Goal: Task Accomplishment & Management: Manage account settings

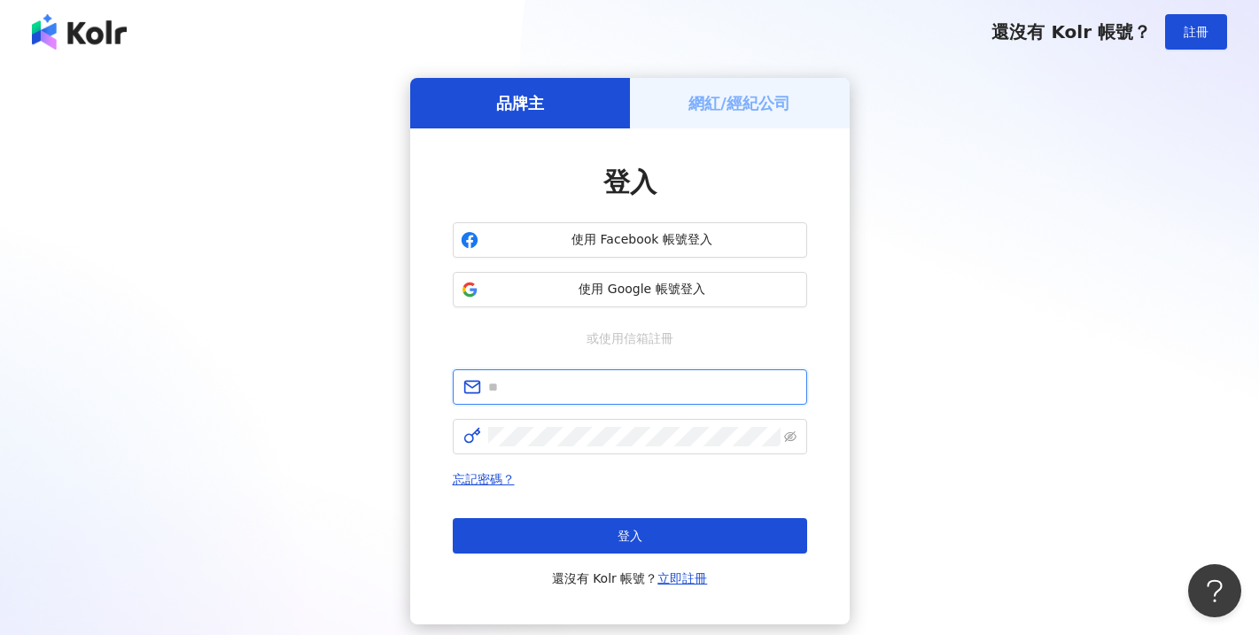
click at [536, 393] on input "text" at bounding box center [642, 386] width 308 height 19
type input "**********"
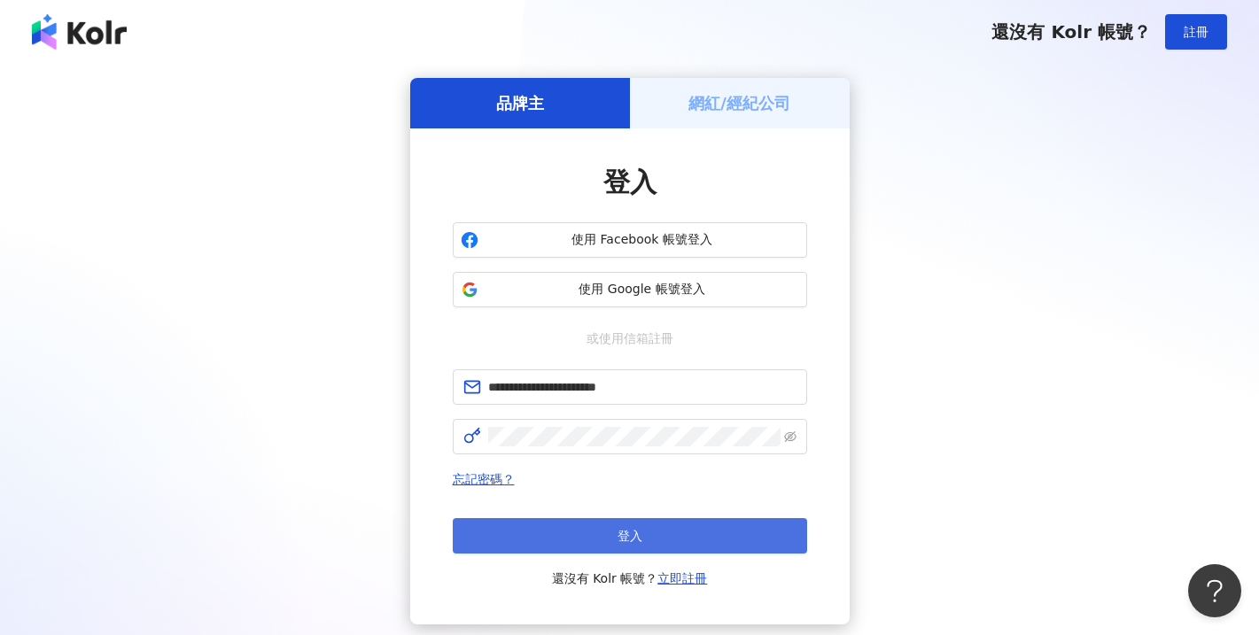
click at [638, 530] on span "登入" at bounding box center [630, 536] width 25 height 14
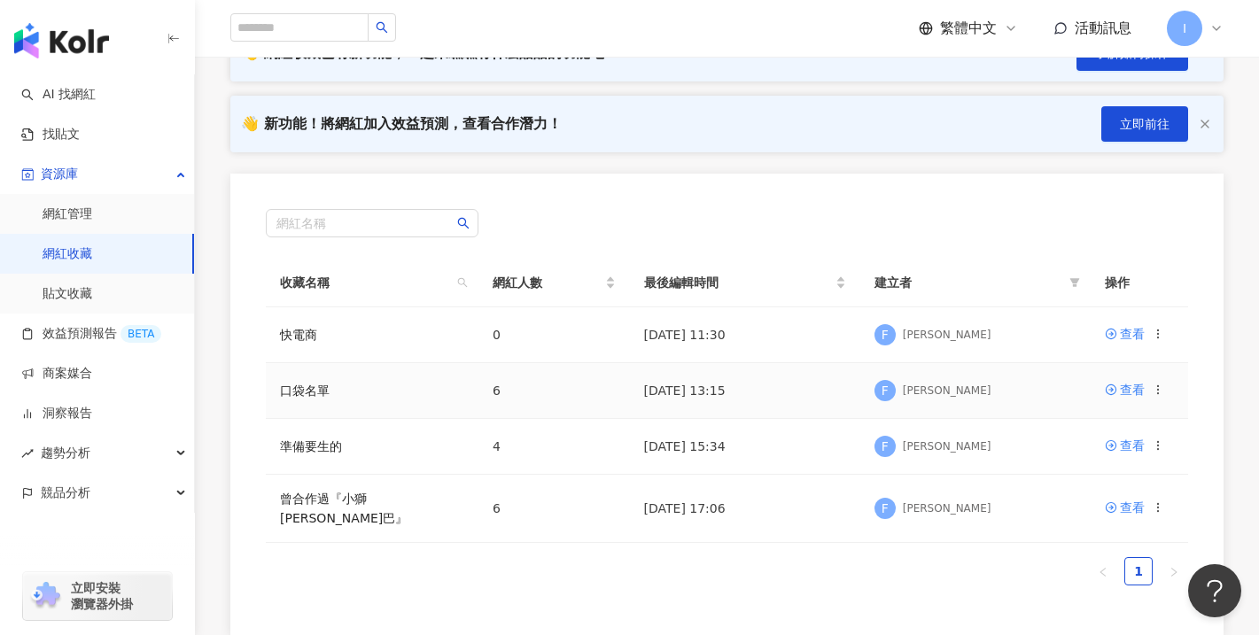
scroll to position [157, 0]
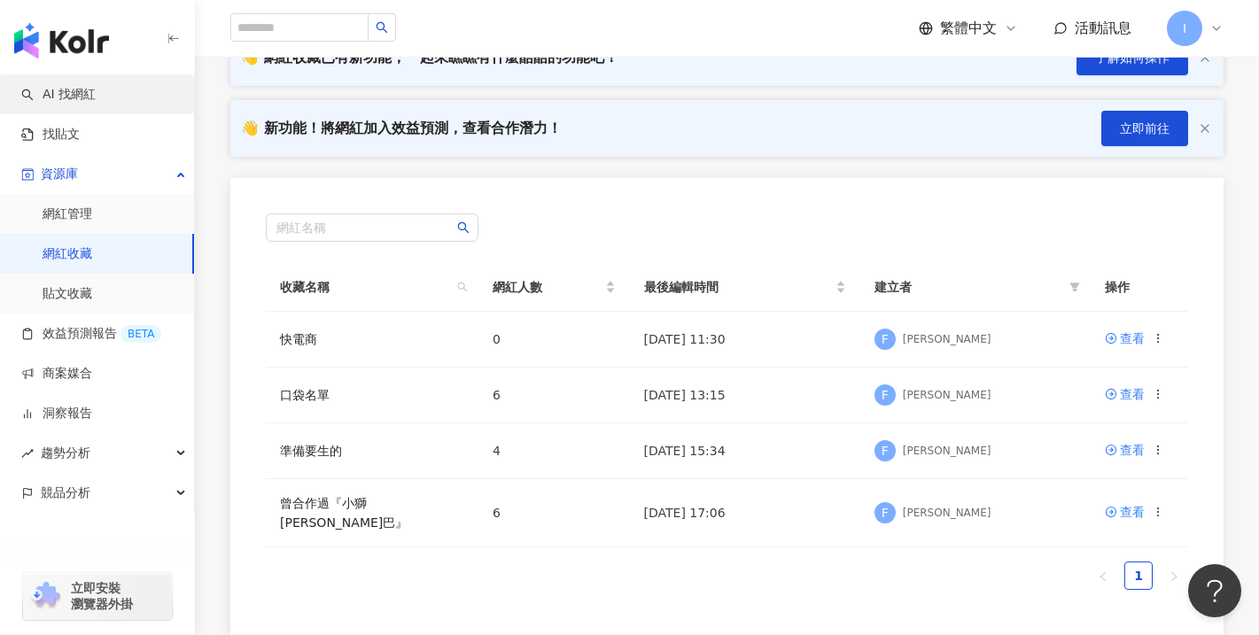
click at [73, 95] on link "AI 找網紅" at bounding box center [58, 95] width 74 height 18
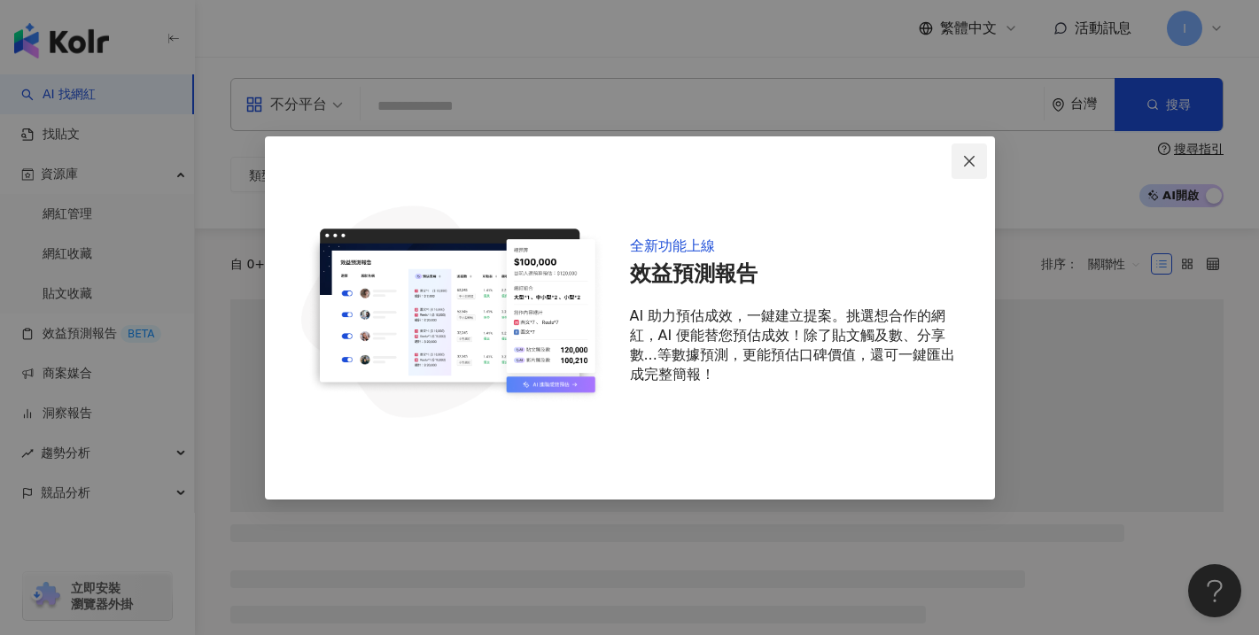
click at [973, 159] on icon "close" at bounding box center [969, 161] width 14 height 14
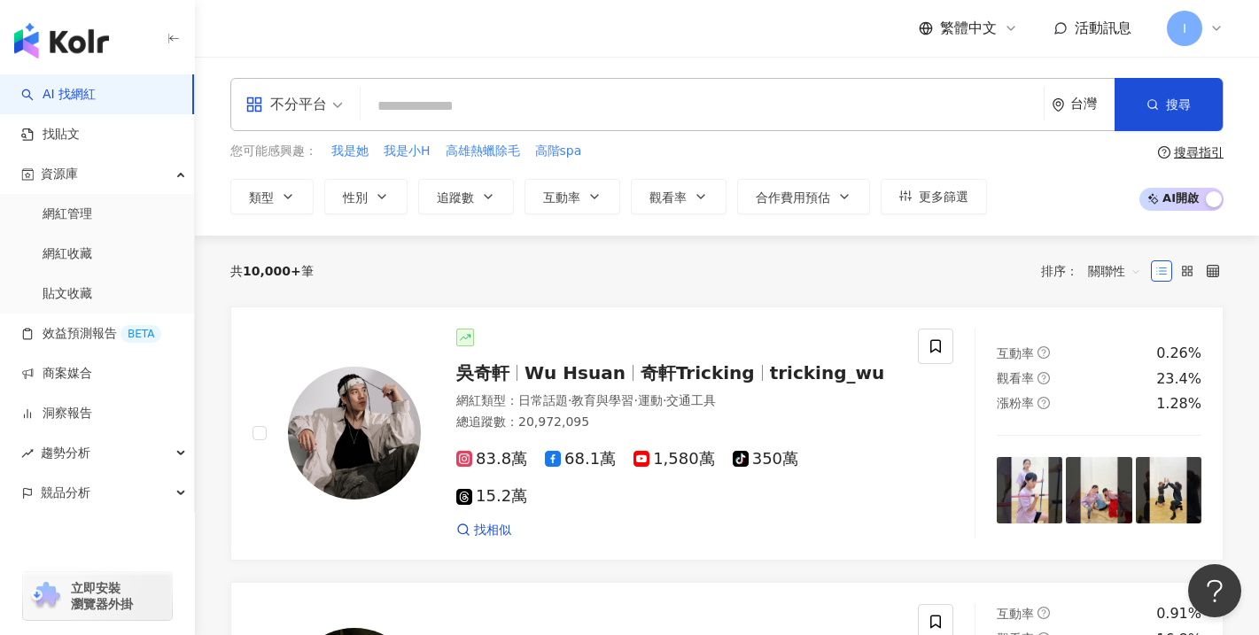
click at [473, 105] on input "search" at bounding box center [702, 106] width 669 height 34
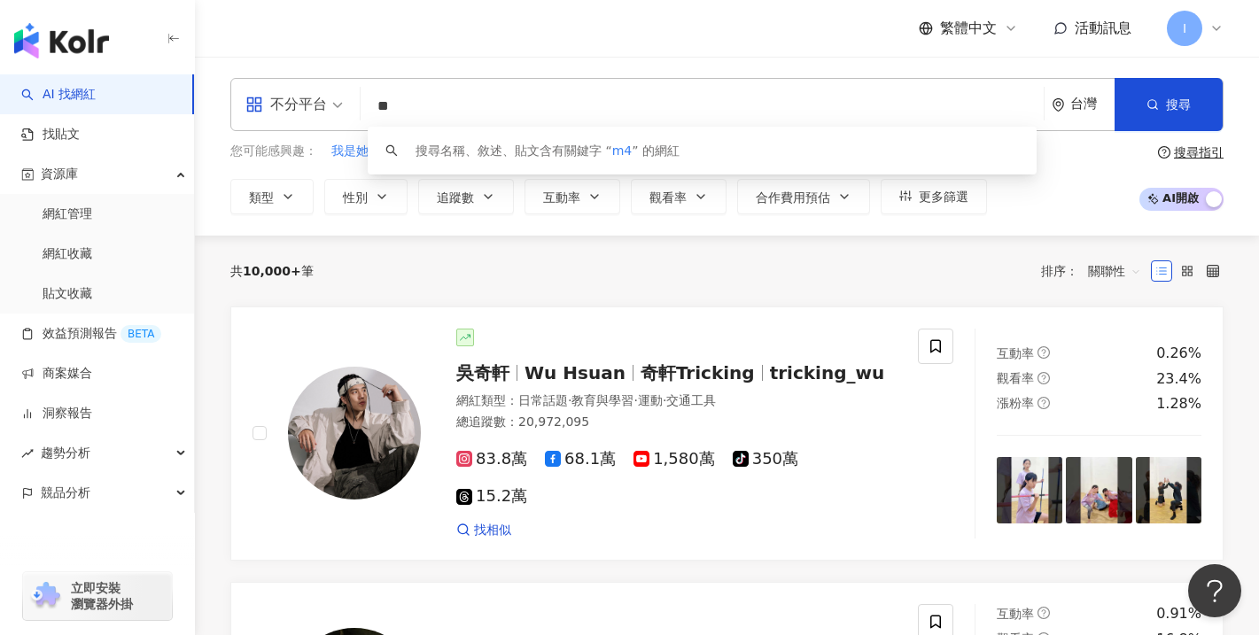
type input "*"
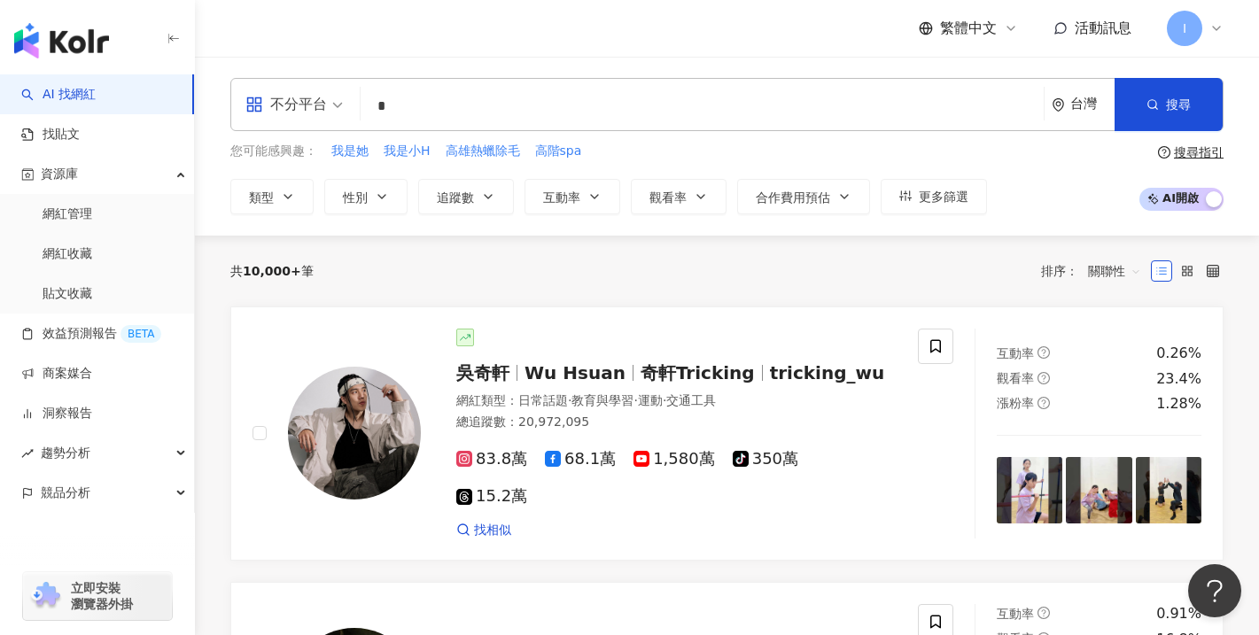
type input "*"
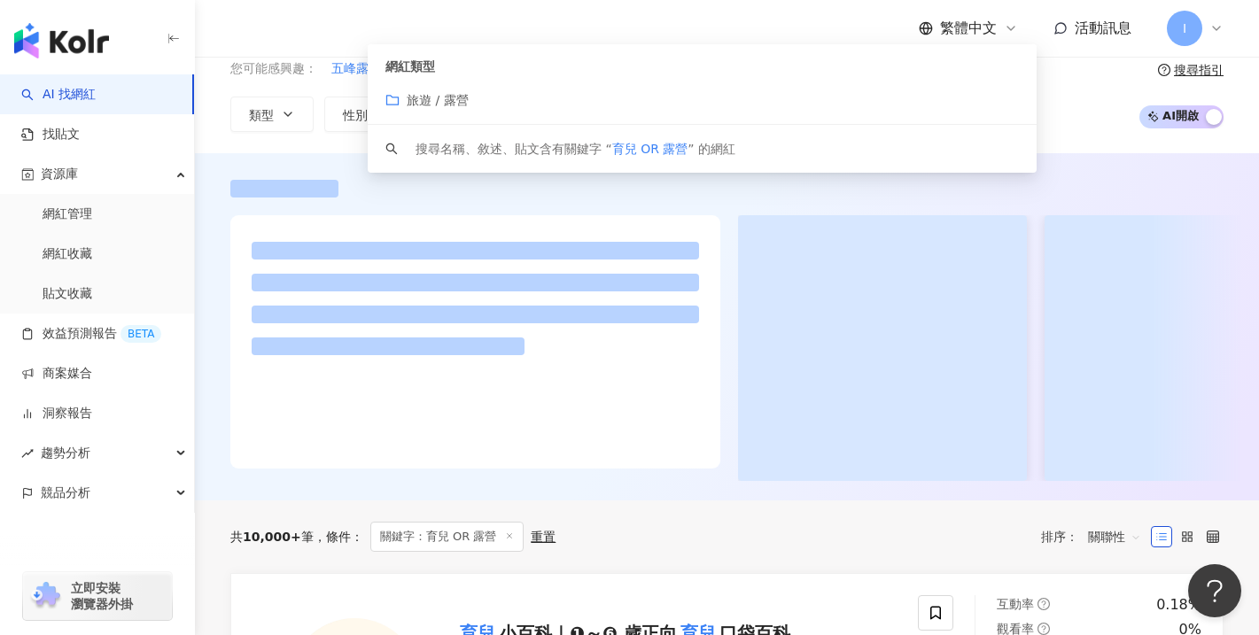
scroll to position [226, 0]
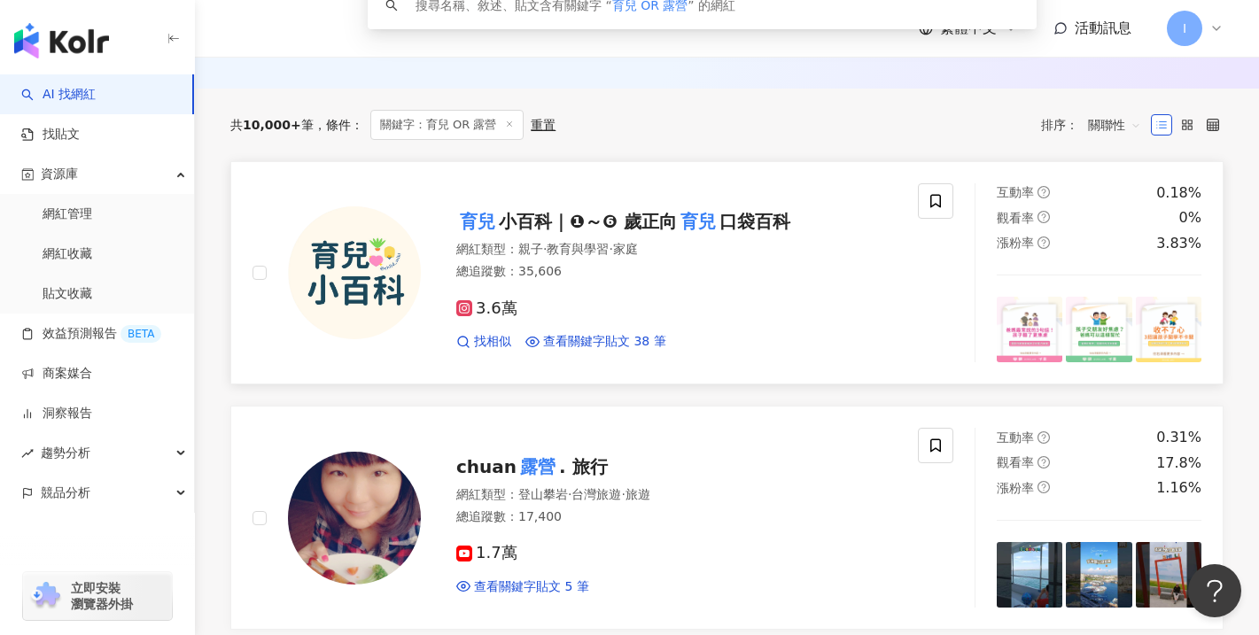
type input "********"
click at [641, 219] on span "小百科｜❶～❻ 歲正向" at bounding box center [588, 221] width 178 height 21
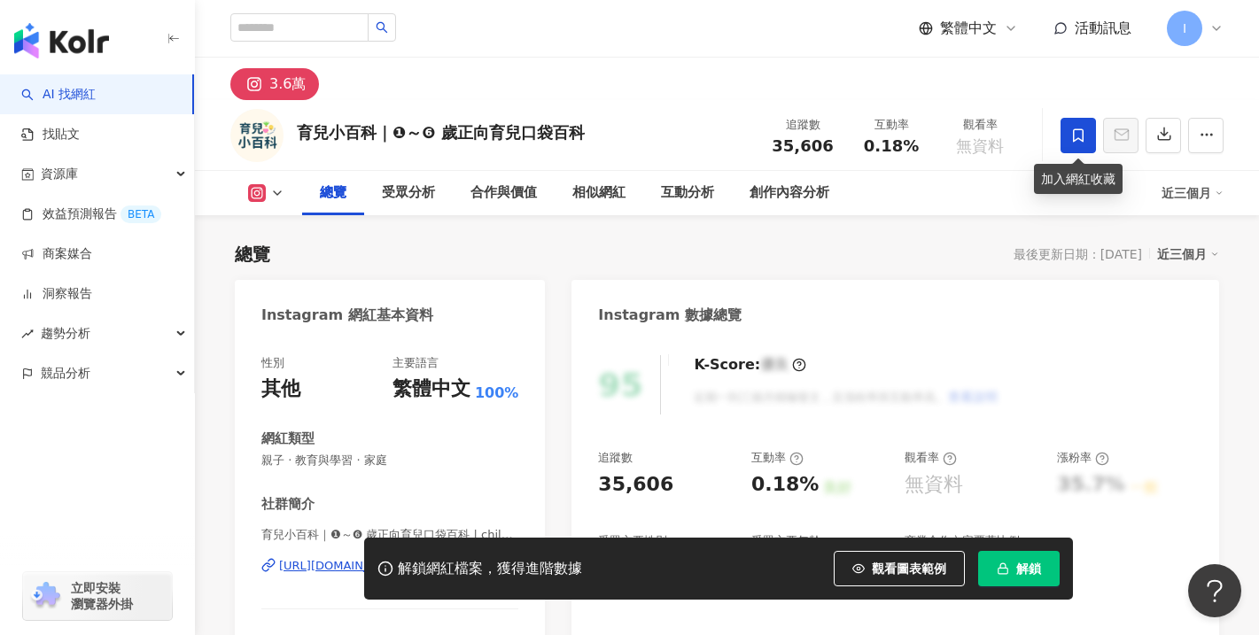
click at [1077, 144] on span at bounding box center [1078, 135] width 35 height 35
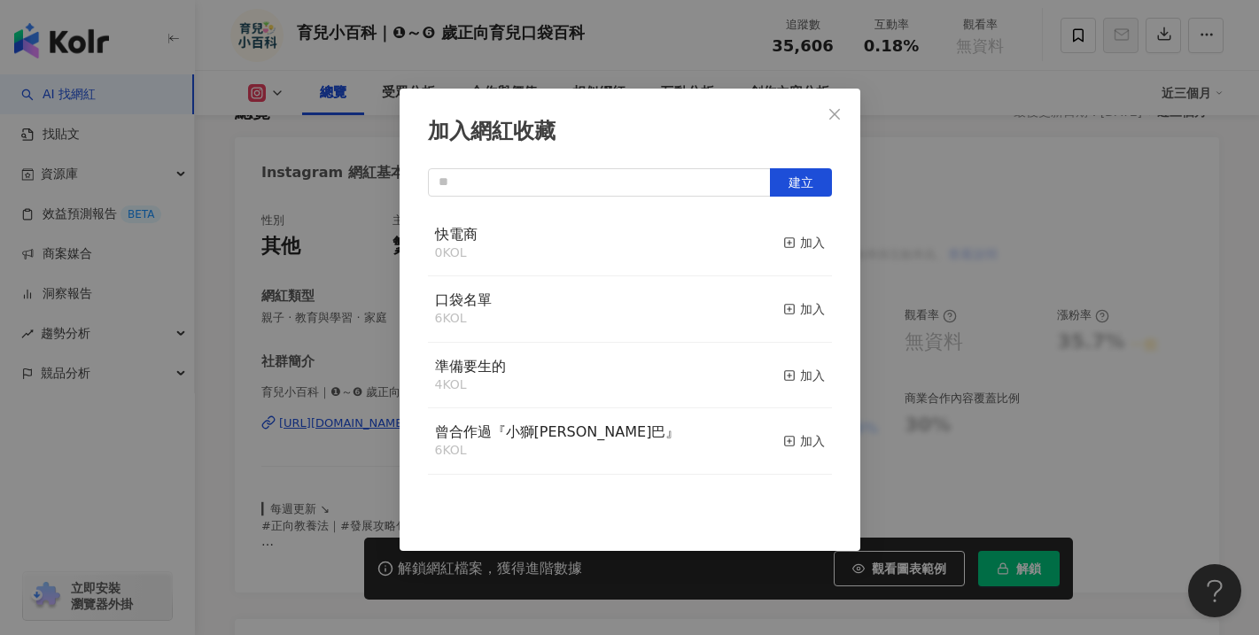
scroll to position [144, 0]
click at [808, 188] on span "建立" at bounding box center [801, 182] width 25 height 14
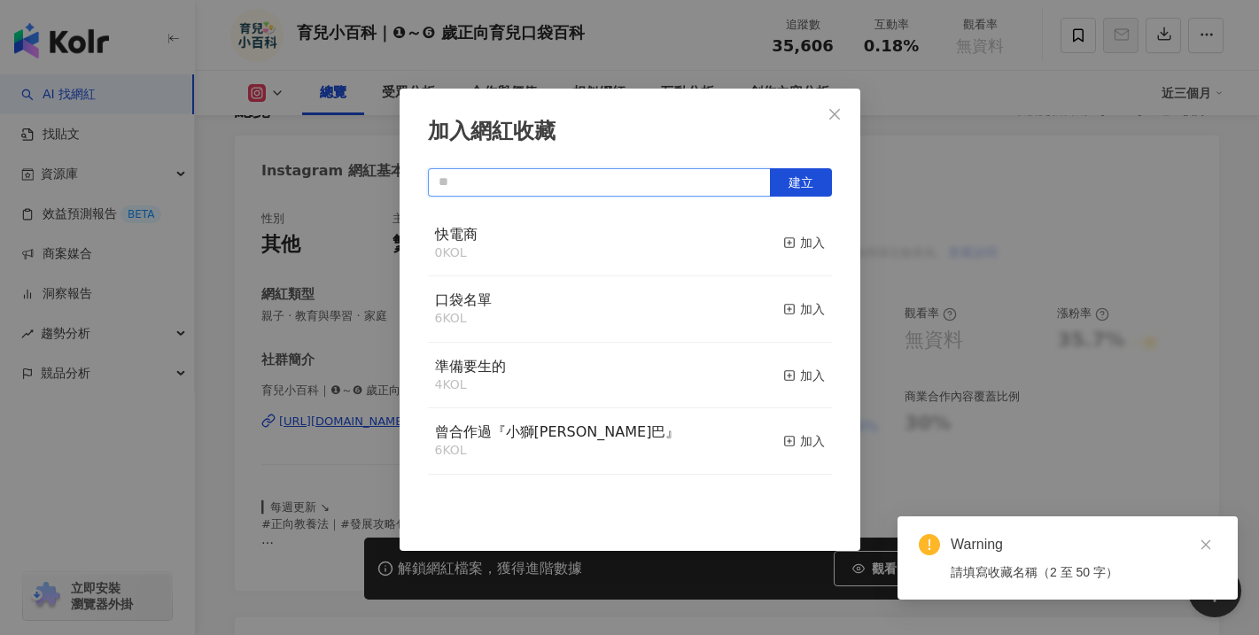
click at [581, 180] on input "text" at bounding box center [599, 182] width 343 height 28
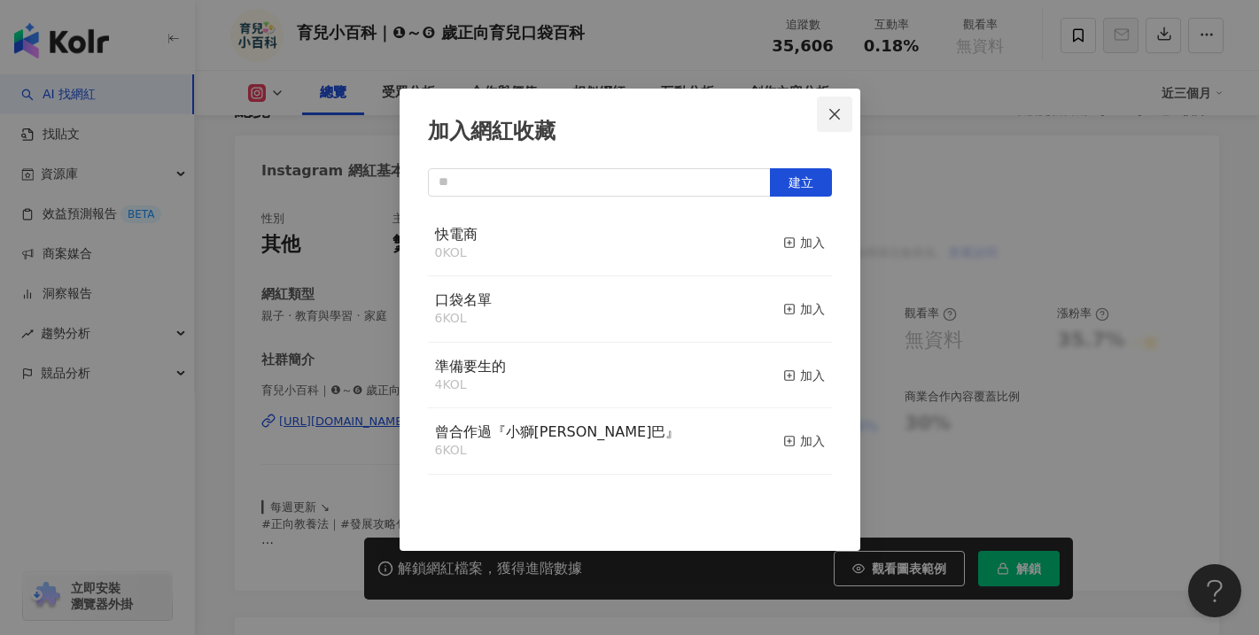
click at [832, 118] on icon "close" at bounding box center [834, 114] width 14 height 14
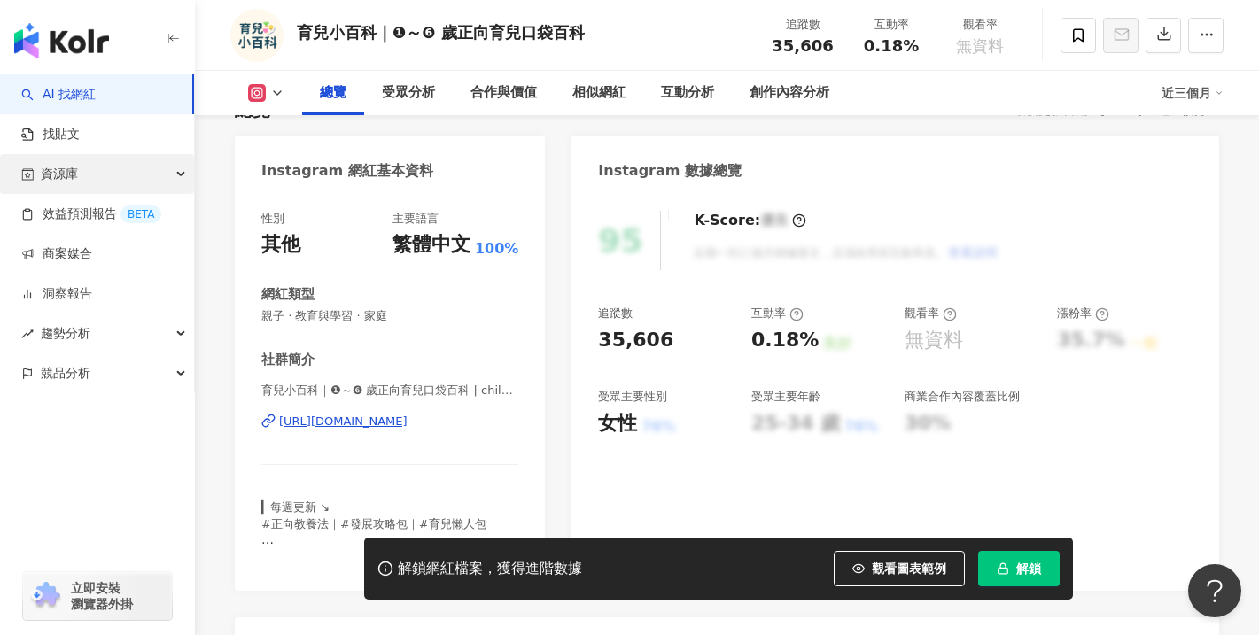
click at [65, 178] on span "資源庫" at bounding box center [59, 174] width 37 height 40
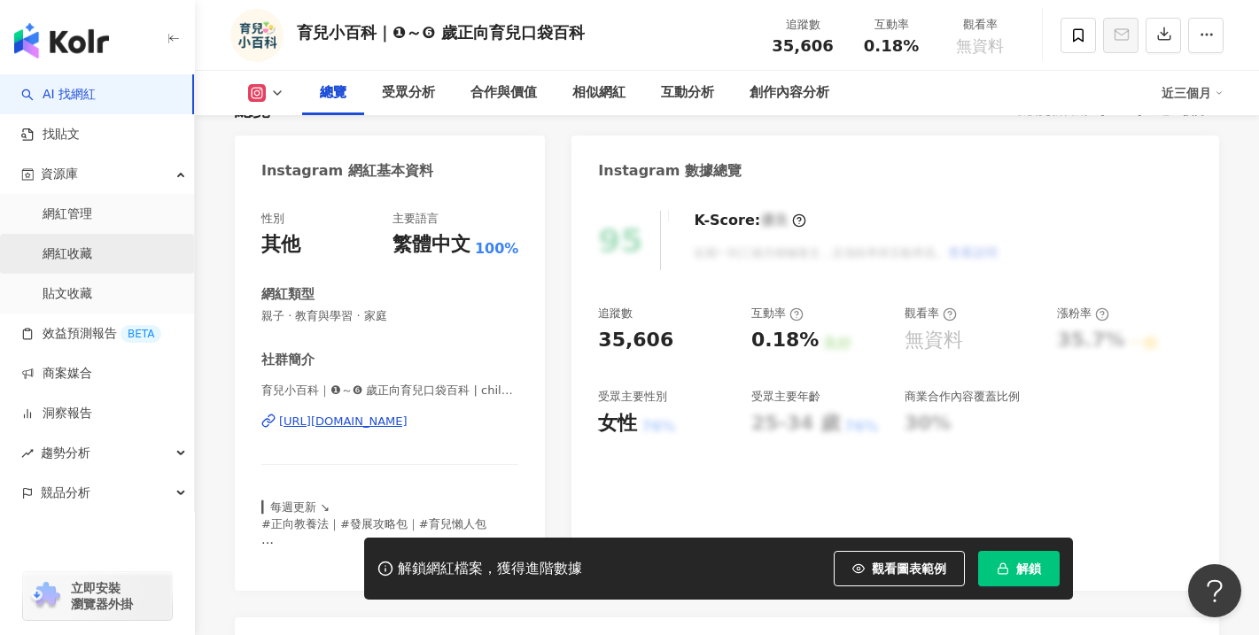
click at [66, 248] on link "網紅收藏" at bounding box center [68, 254] width 50 height 18
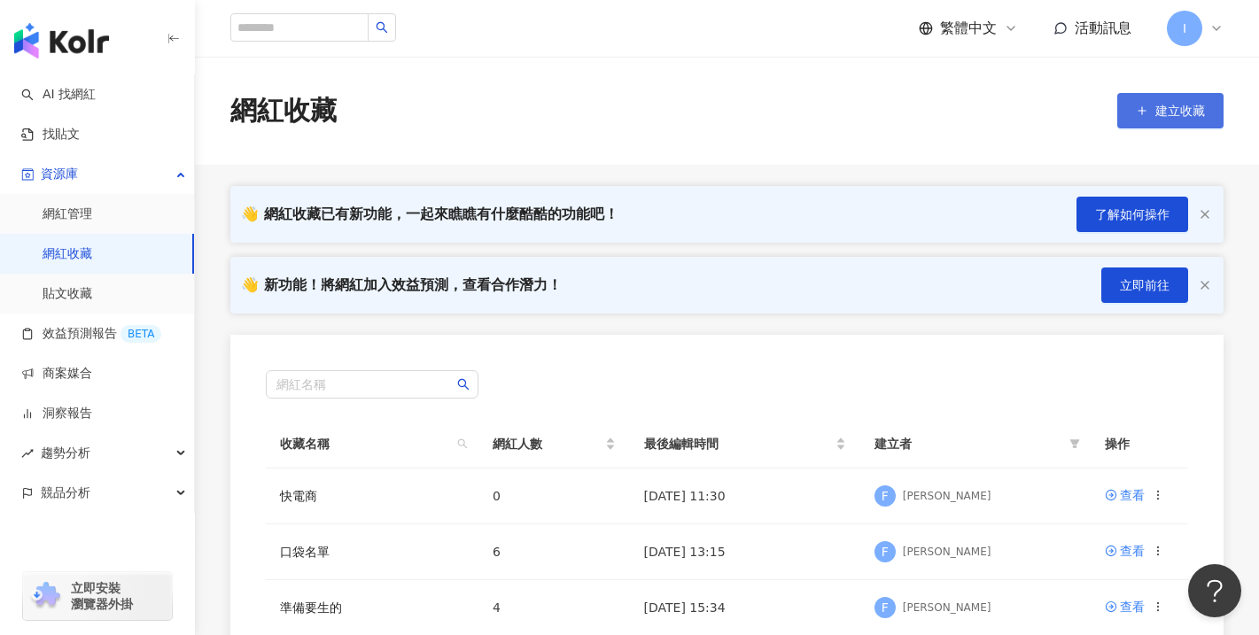
click at [1152, 114] on button "建立收藏" at bounding box center [1170, 110] width 106 height 35
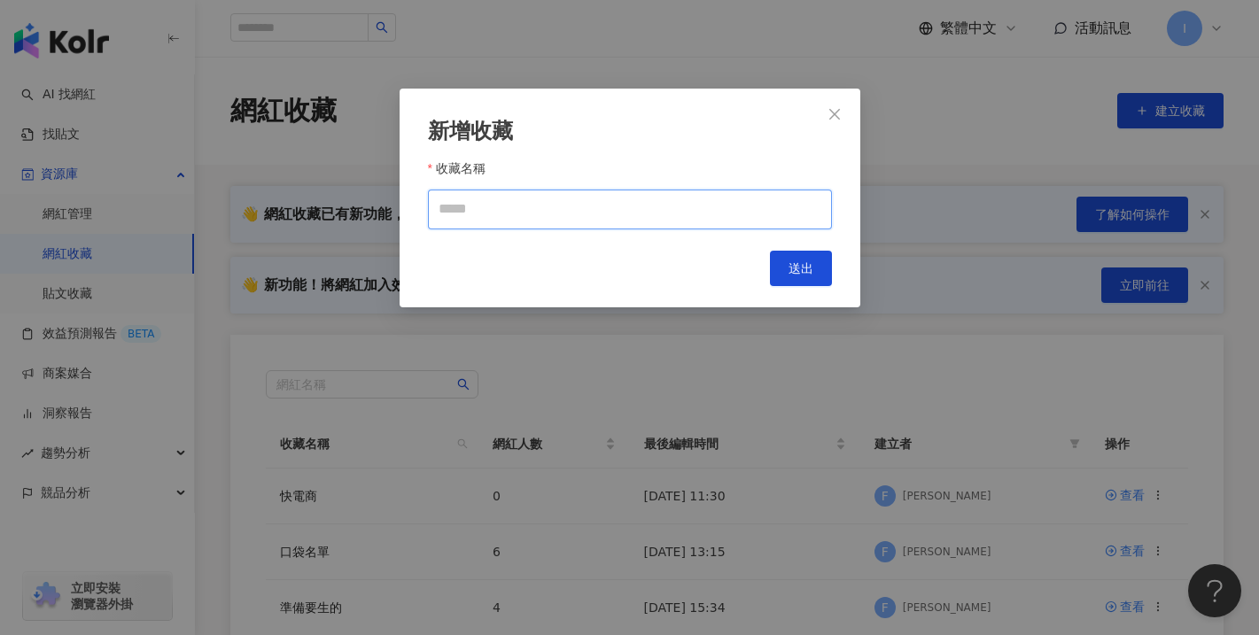
click at [528, 206] on input "收藏名稱" at bounding box center [630, 210] width 404 height 40
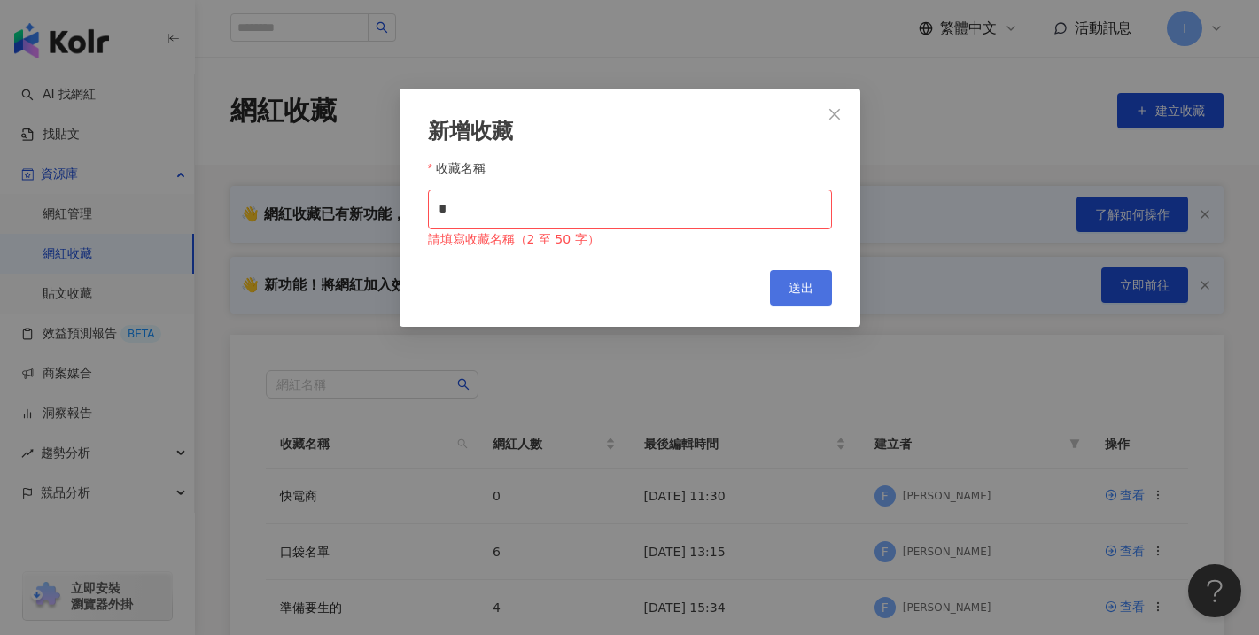
click at [790, 276] on button "送出" at bounding box center [801, 287] width 62 height 35
click at [534, 205] on input "*" at bounding box center [630, 210] width 404 height 40
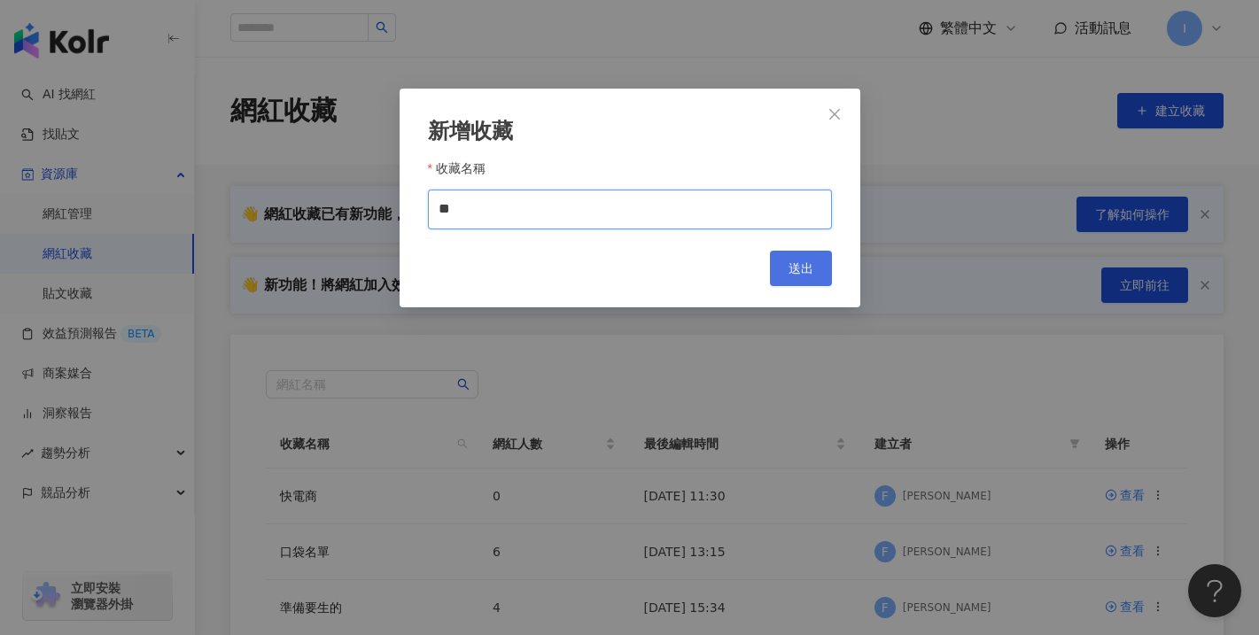
type input "**"
click at [801, 281] on button "送出" at bounding box center [801, 268] width 62 height 35
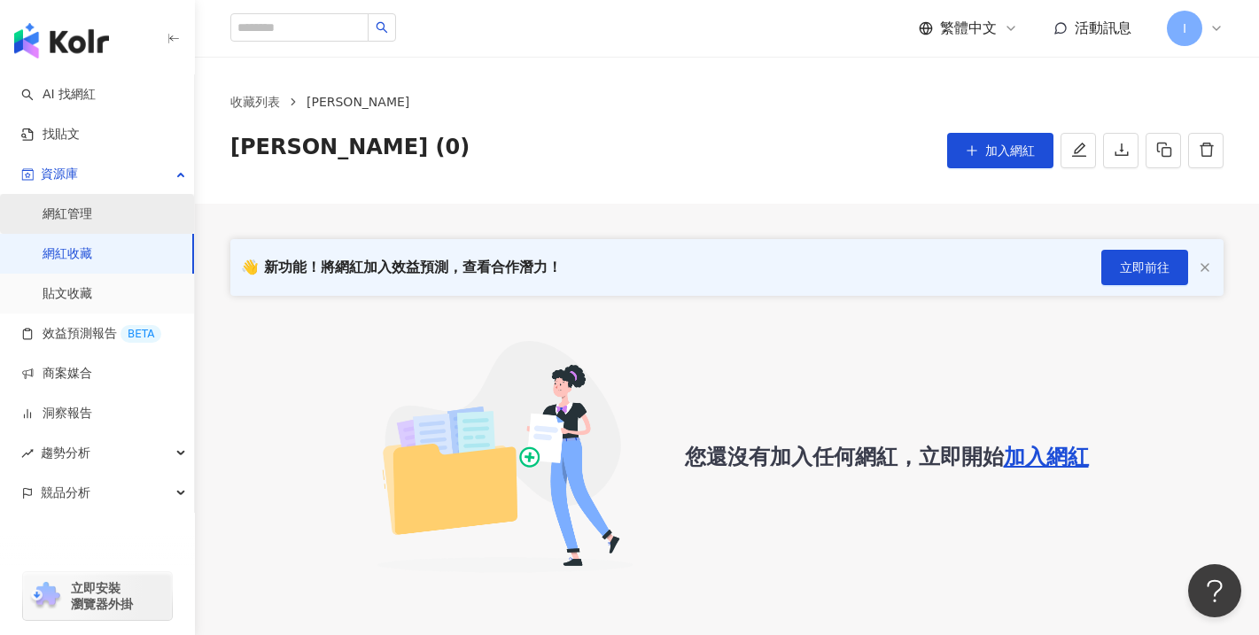
click at [81, 211] on link "網紅管理" at bounding box center [68, 215] width 50 height 18
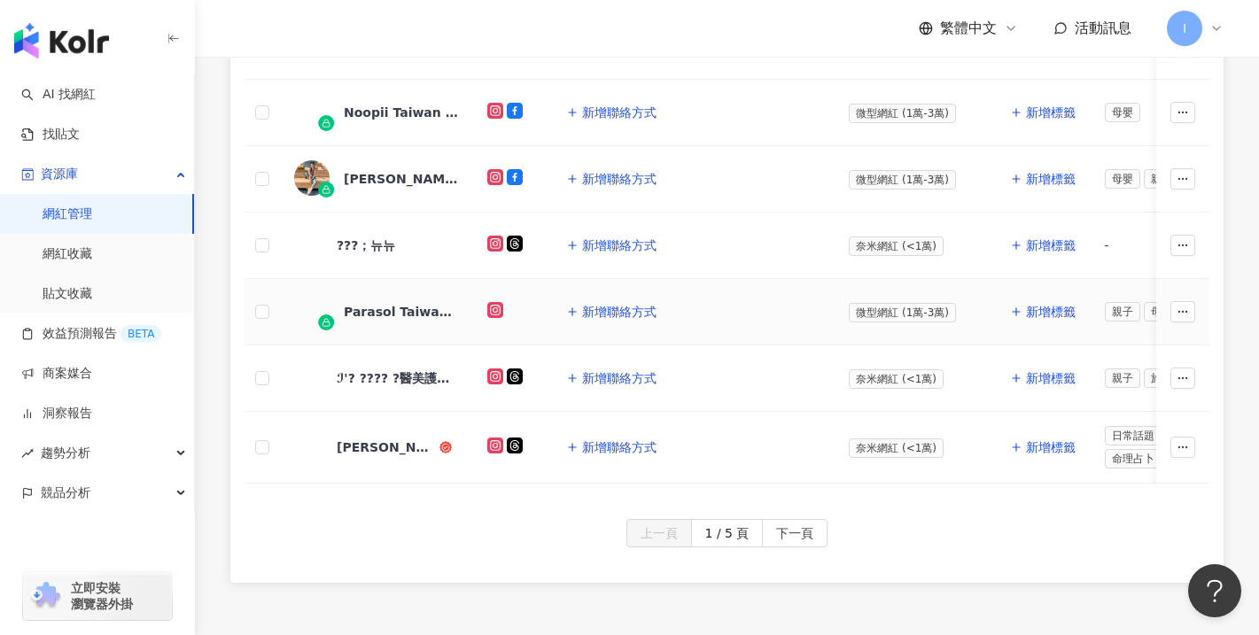
scroll to position [882, 0]
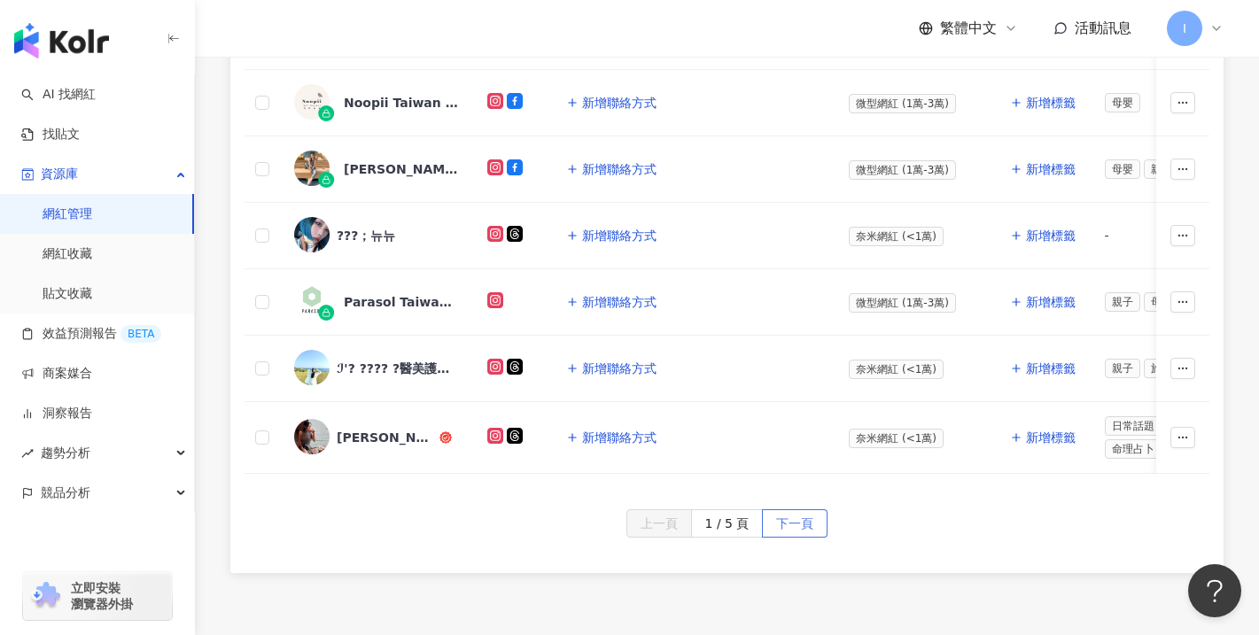
click at [796, 519] on span "下一頁" at bounding box center [794, 524] width 37 height 28
